Goal: Transaction & Acquisition: Purchase product/service

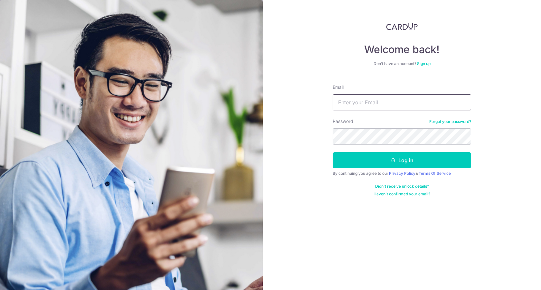
click at [360, 107] on input "Email" at bounding box center [402, 102] width 138 height 16
type input "chunkochoco"
type input "craigchan.wn@gmail.com"
click at [333, 152] on button "Log in" at bounding box center [402, 160] width 138 height 16
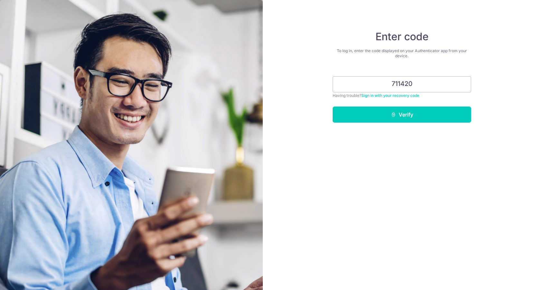
type input "711420"
click at [333, 107] on button "Verify" at bounding box center [402, 115] width 138 height 16
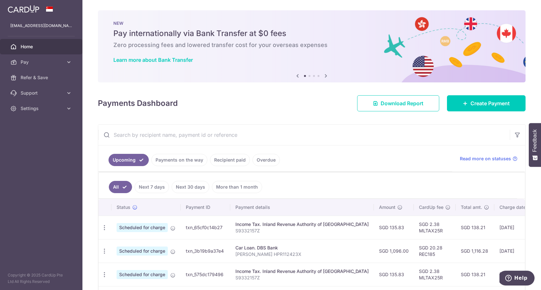
scroll to position [25, 0]
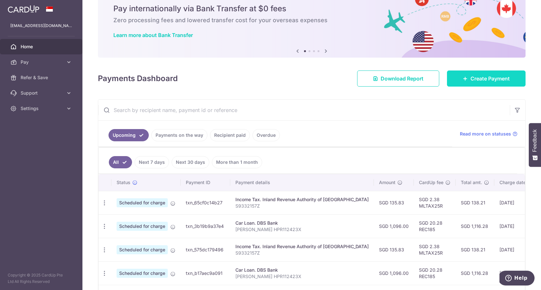
click at [475, 78] on span "Create Payment" at bounding box center [489, 79] width 39 height 8
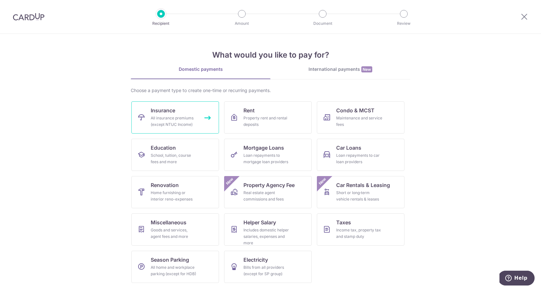
click at [189, 127] on div "All insurance premiums (except NTUC Income)" at bounding box center [174, 121] width 46 height 13
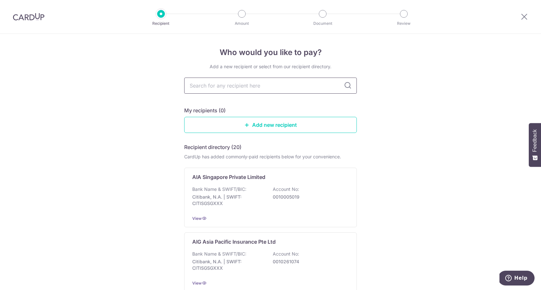
click at [250, 87] on input "text" at bounding box center [270, 86] width 173 height 16
type input "aia"
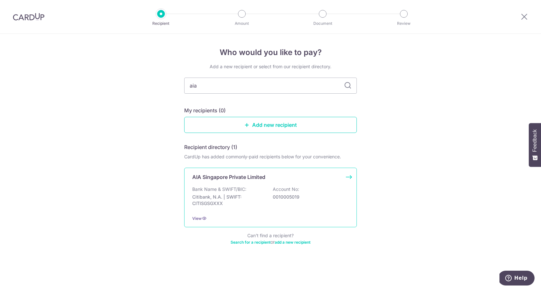
click at [262, 188] on div "Bank Name & SWIFT/BIC: Citibank, N.A. | SWIFT: CITISGSGXXX Account No: 00100050…" at bounding box center [270, 198] width 156 height 24
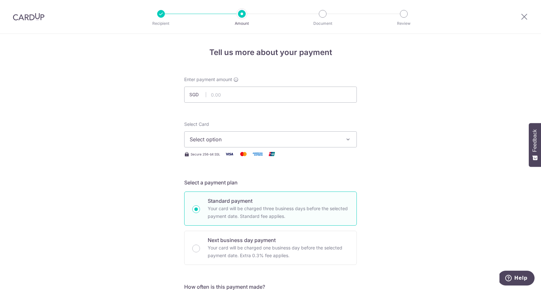
scroll to position [32, 0]
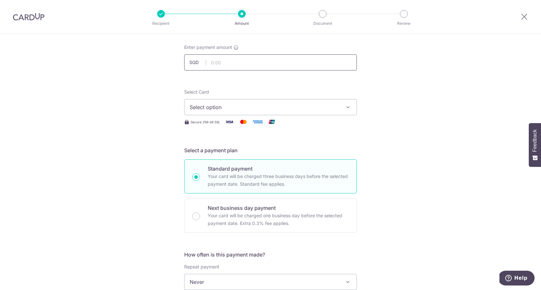
click at [222, 62] on input "text" at bounding box center [270, 62] width 173 height 16
click at [225, 108] on span "Select option" at bounding box center [265, 107] width 150 height 8
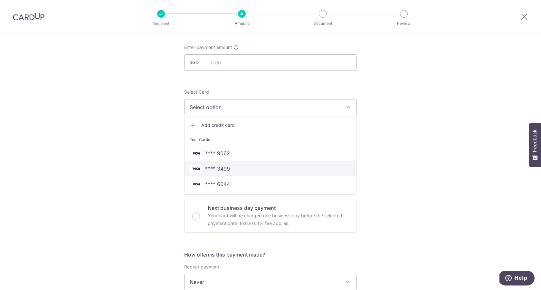
click at [237, 170] on span "**** 3499" at bounding box center [271, 169] width 162 height 8
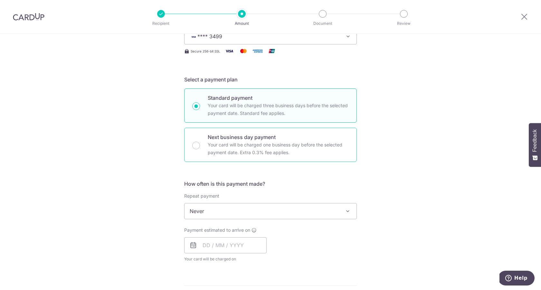
scroll to position [108, 0]
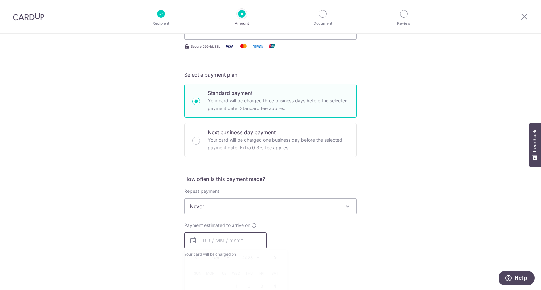
click at [234, 241] on input "text" at bounding box center [225, 240] width 82 height 16
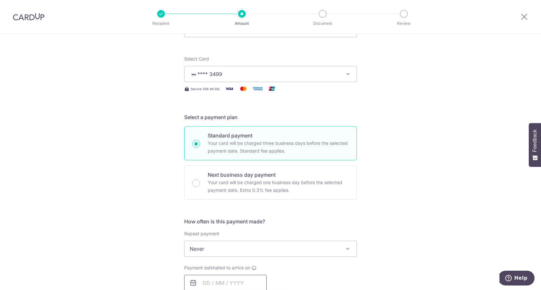
scroll to position [0, 0]
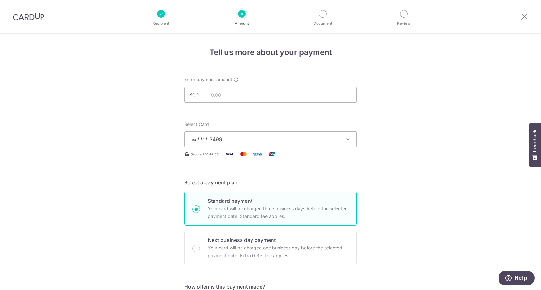
click at [527, 18] on icon at bounding box center [524, 17] width 8 height 8
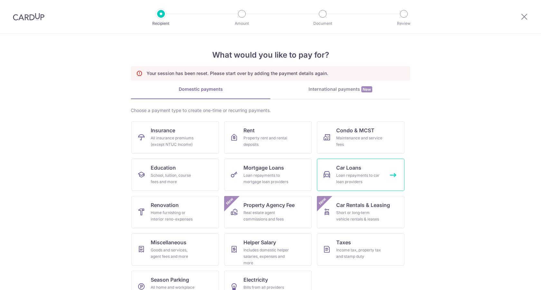
click at [370, 182] on div "Loan repayments to car loan providers" at bounding box center [359, 178] width 46 height 13
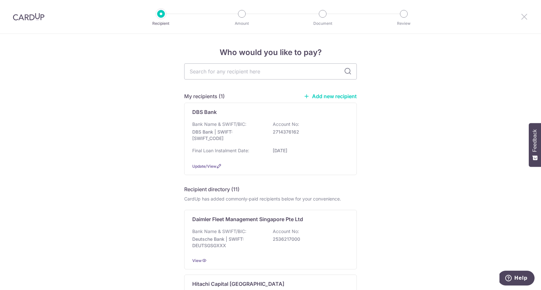
click at [526, 14] on icon at bounding box center [524, 17] width 8 height 8
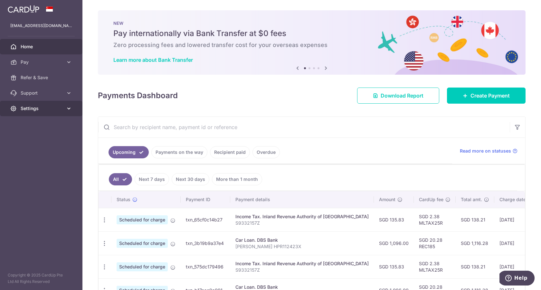
click at [51, 103] on link "Settings" at bounding box center [41, 108] width 82 height 15
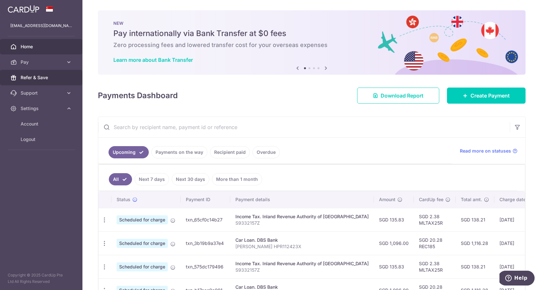
click at [43, 78] on span "Refer & Save" at bounding box center [42, 77] width 42 height 6
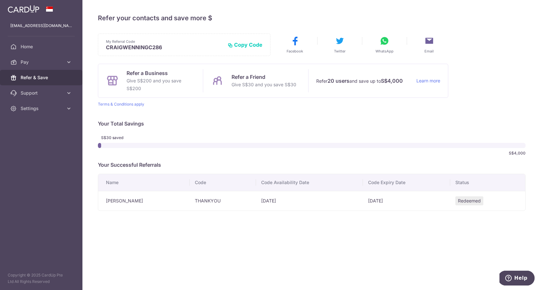
click at [242, 45] on button "Copy Code" at bounding box center [245, 45] width 35 height 6
click at [124, 102] on div "Refer a Business Give S$200 and you save S$200 Refer a Friend Give S$30 and you…" at bounding box center [273, 85] width 350 height 43
click at [125, 103] on link "Terms & Conditions apply" at bounding box center [121, 104] width 46 height 5
click at [426, 81] on link "Learn more" at bounding box center [428, 81] width 24 height 8
